Goal: Transaction & Acquisition: Book appointment/travel/reservation

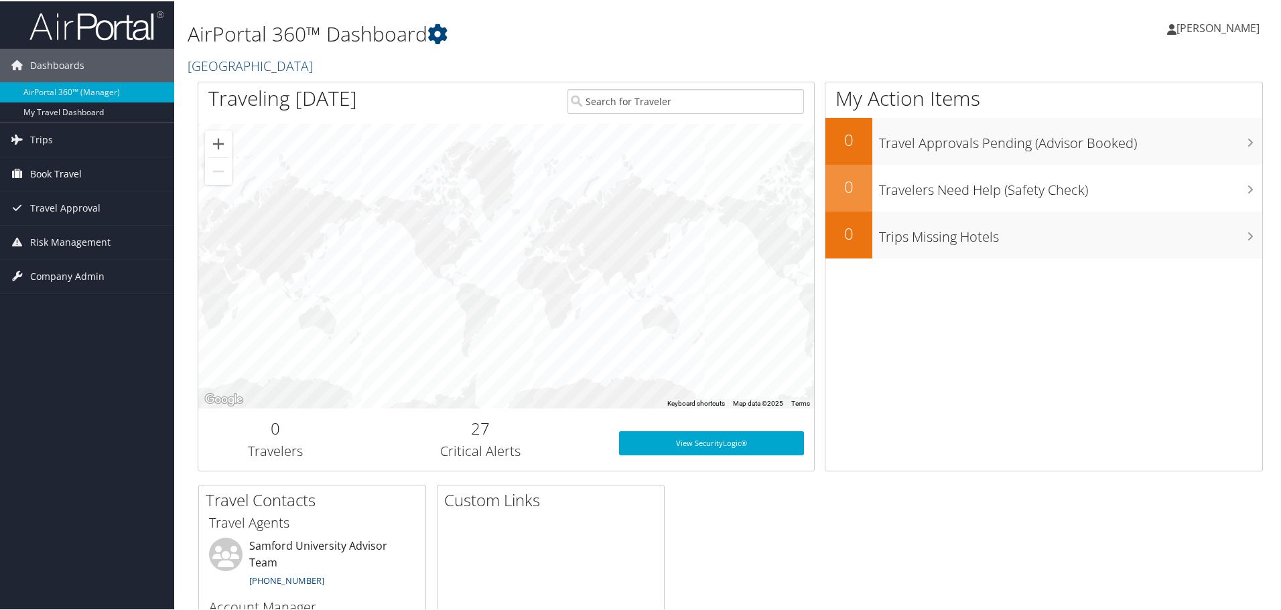
click at [58, 169] on span "Book Travel" at bounding box center [56, 172] width 52 height 33
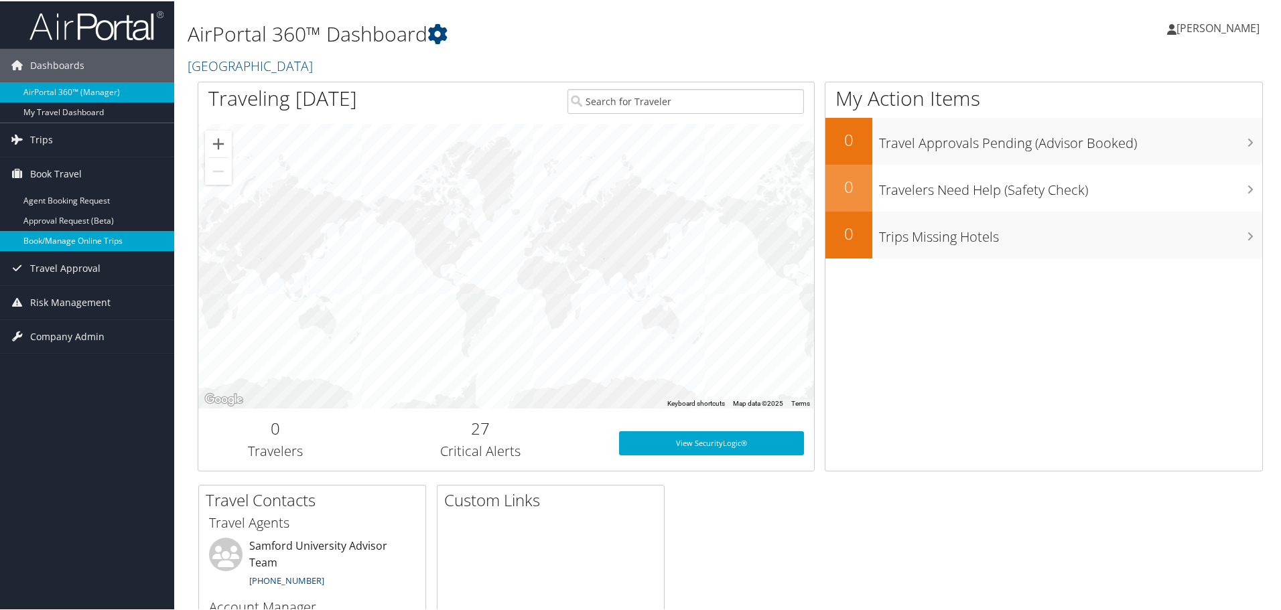
click at [63, 239] on link "Book/Manage Online Trips" at bounding box center [87, 240] width 174 height 20
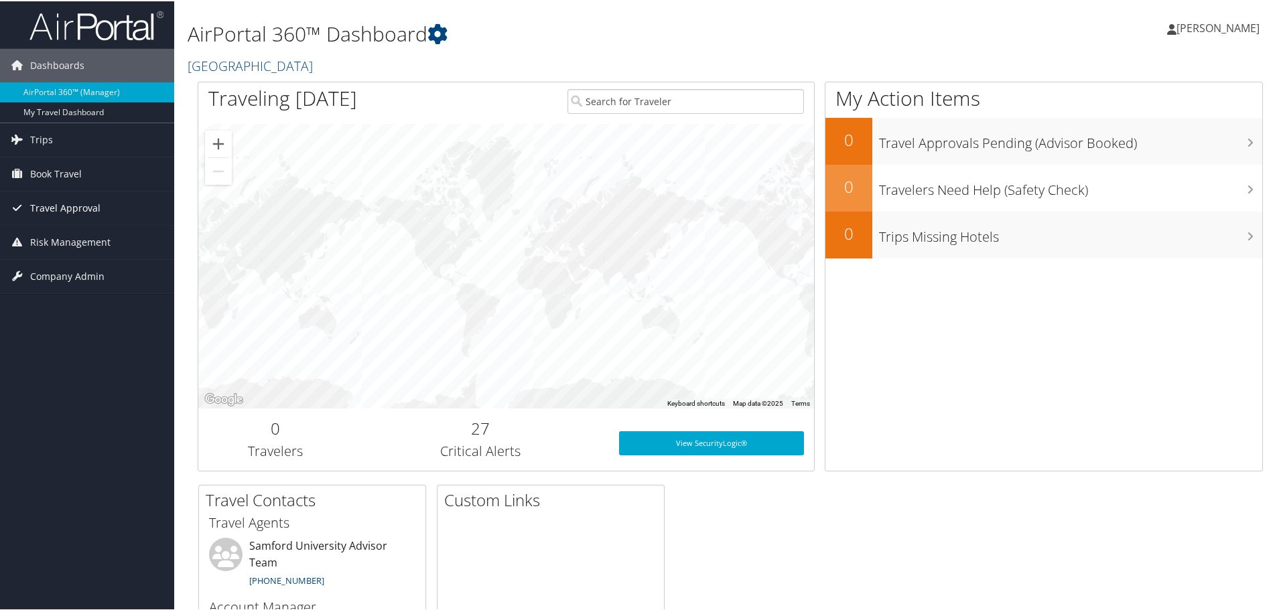
click at [68, 206] on span "Travel Approval" at bounding box center [65, 206] width 70 height 33
click at [65, 171] on span "Book Travel" at bounding box center [56, 172] width 52 height 33
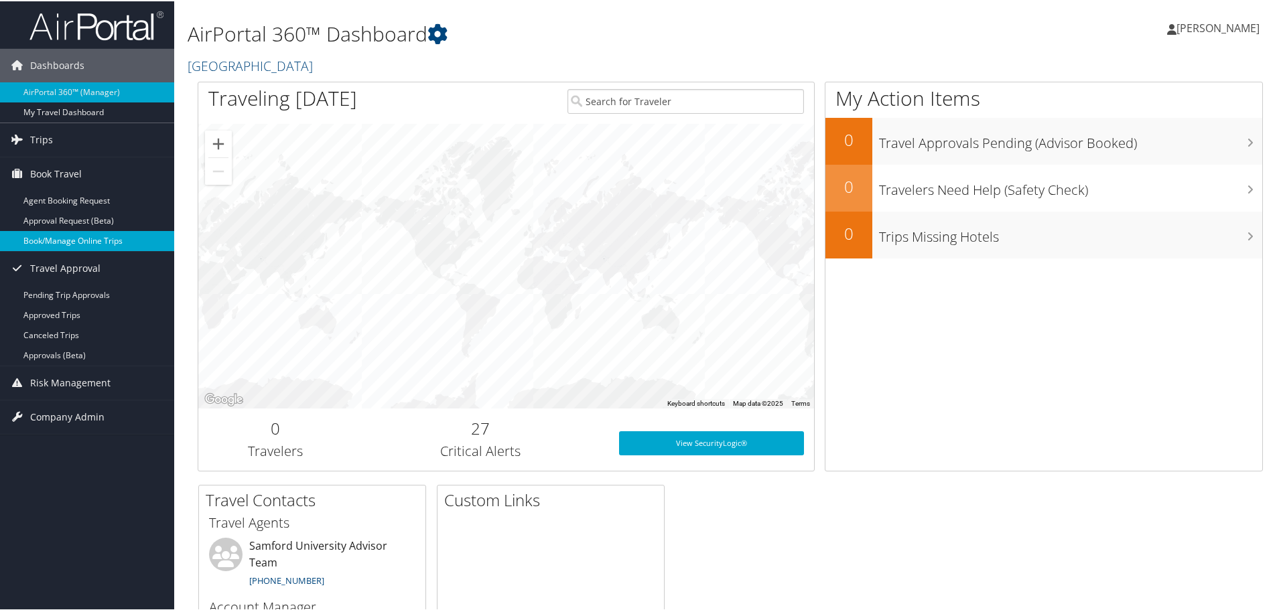
click at [67, 235] on link "Book/Manage Online Trips" at bounding box center [87, 240] width 174 height 20
